Goal: Task Accomplishment & Management: Use online tool/utility

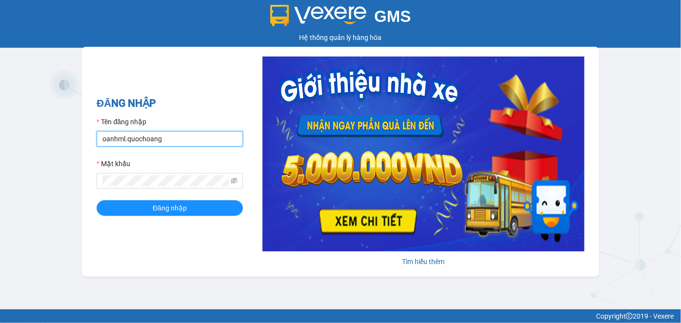
click at [117, 139] on input "oanhml.quochoang" at bounding box center [170, 139] width 146 height 16
type input "vanml.quochoang"
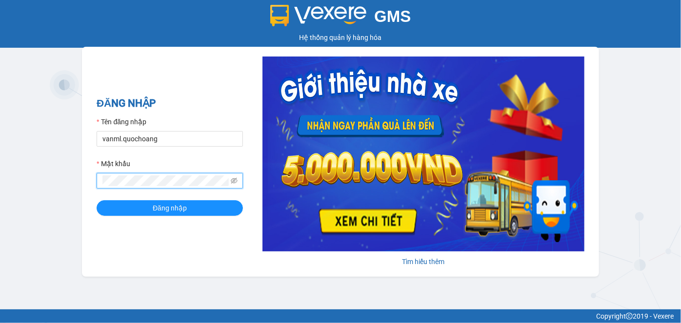
click at [72, 187] on div "GMS Hệ thống quản lý hàng hóa ĐĂNG NHẬP Tên đăng nhập vanml.quochoang Mật khẩu …" at bounding box center [340, 155] width 681 height 310
click at [97, 200] on button "Đăng nhập" at bounding box center [170, 208] width 146 height 16
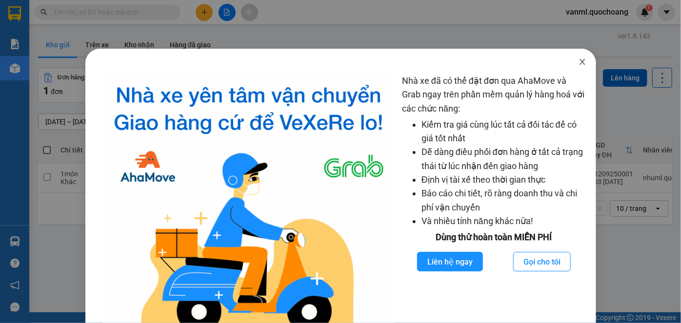
click at [578, 61] on icon "close" at bounding box center [582, 62] width 8 height 8
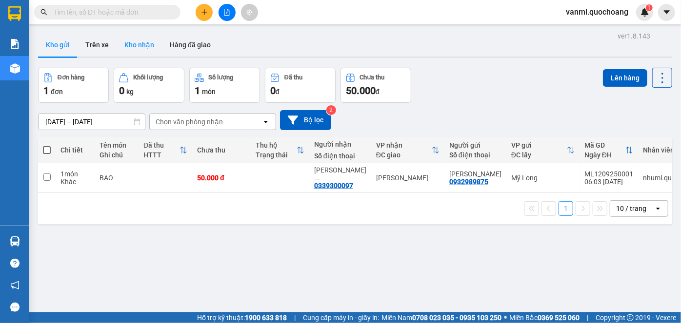
click at [141, 42] on button "Kho nhận" at bounding box center [139, 44] width 45 height 23
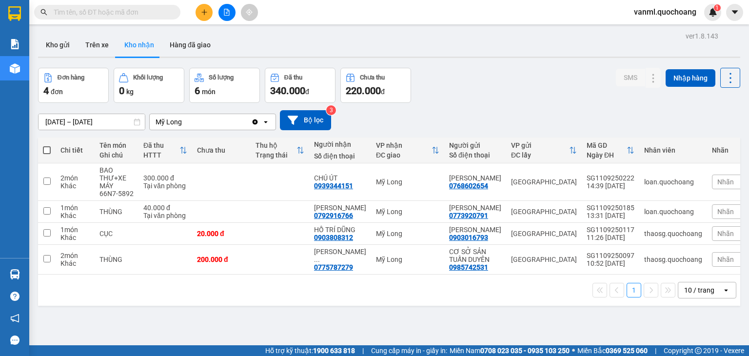
drag, startPoint x: 667, startPoint y: 0, endPoint x: 547, endPoint y: 92, distance: 151.3
click at [547, 92] on div "Đơn hàng 4 đơn Khối lượng 0 kg Số lượng 6 món Đã thu 340.000 đ Chưa thu 220.000…" at bounding box center [389, 85] width 702 height 35
click at [106, 123] on input "[DATE] – [DATE]" at bounding box center [92, 122] width 106 height 16
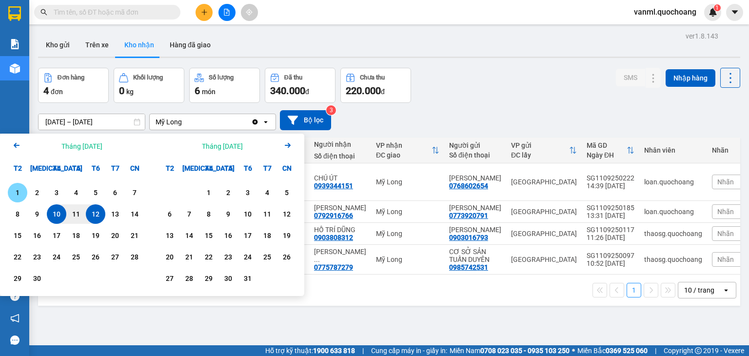
click at [14, 192] on div "1" at bounding box center [18, 193] width 14 height 12
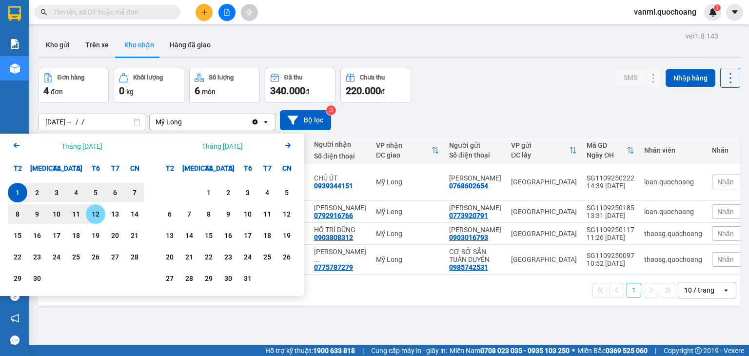
click at [98, 213] on div "12" at bounding box center [96, 214] width 14 height 12
type input "[DATE] – [DATE]"
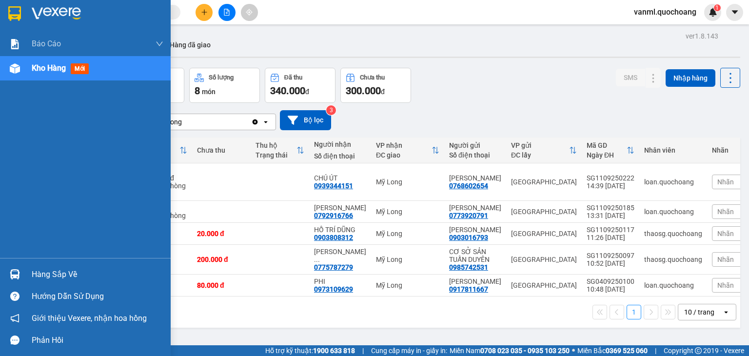
click at [52, 276] on div "Hàng sắp về" at bounding box center [98, 274] width 132 height 15
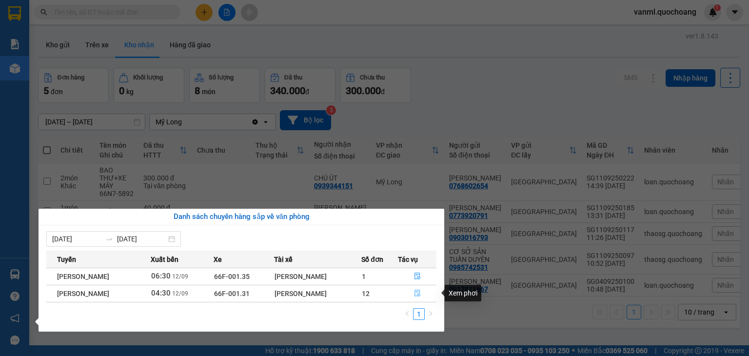
click at [417, 291] on icon "file-done" at bounding box center [417, 293] width 7 height 7
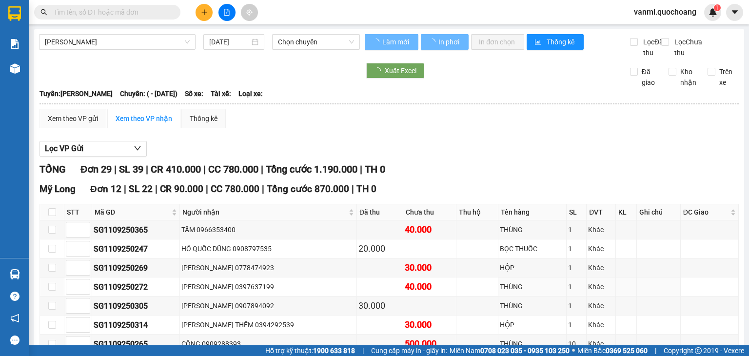
type input "[DATE]"
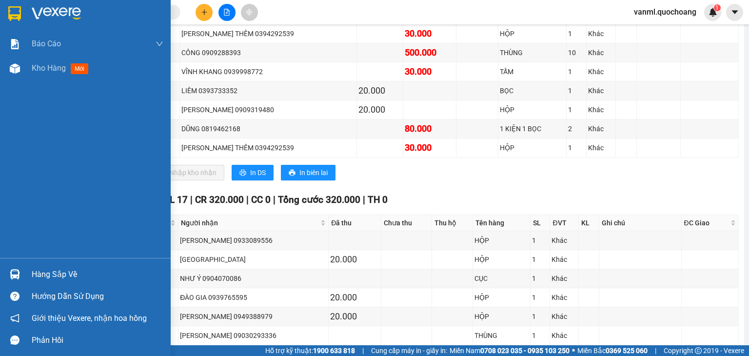
scroll to position [244, 0]
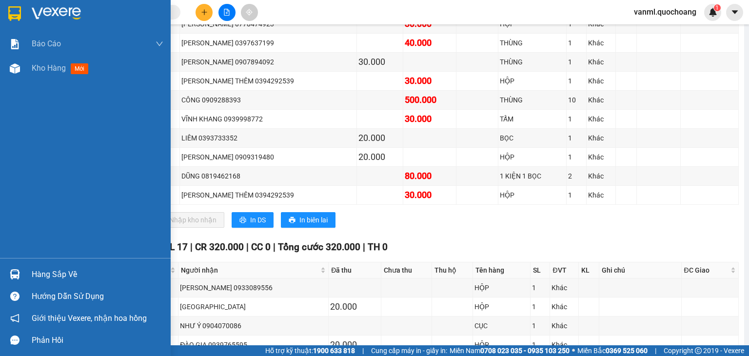
click at [59, 281] on div "Hàng sắp về" at bounding box center [98, 274] width 132 height 15
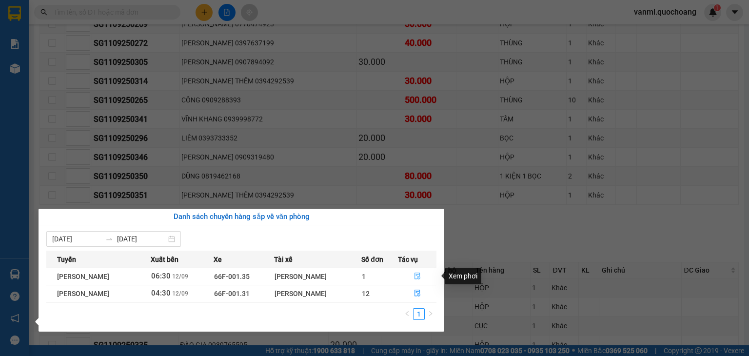
click at [419, 272] on button "button" at bounding box center [417, 277] width 38 height 16
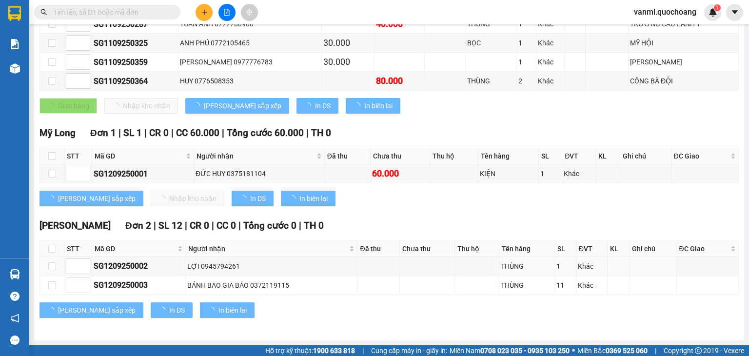
scroll to position [232, 0]
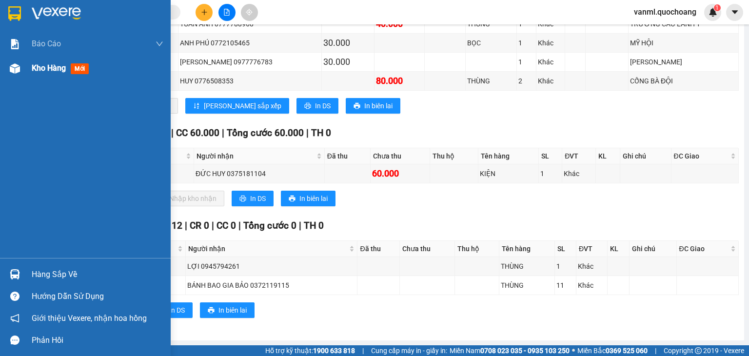
click at [51, 59] on div "Kho hàng mới" at bounding box center [98, 68] width 132 height 24
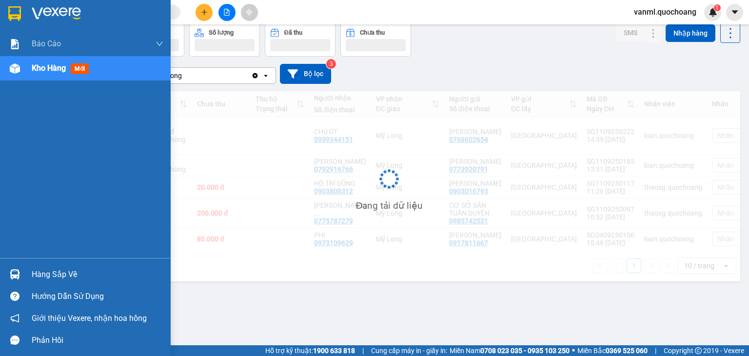
scroll to position [45, 0]
